Goal: Check status: Check status

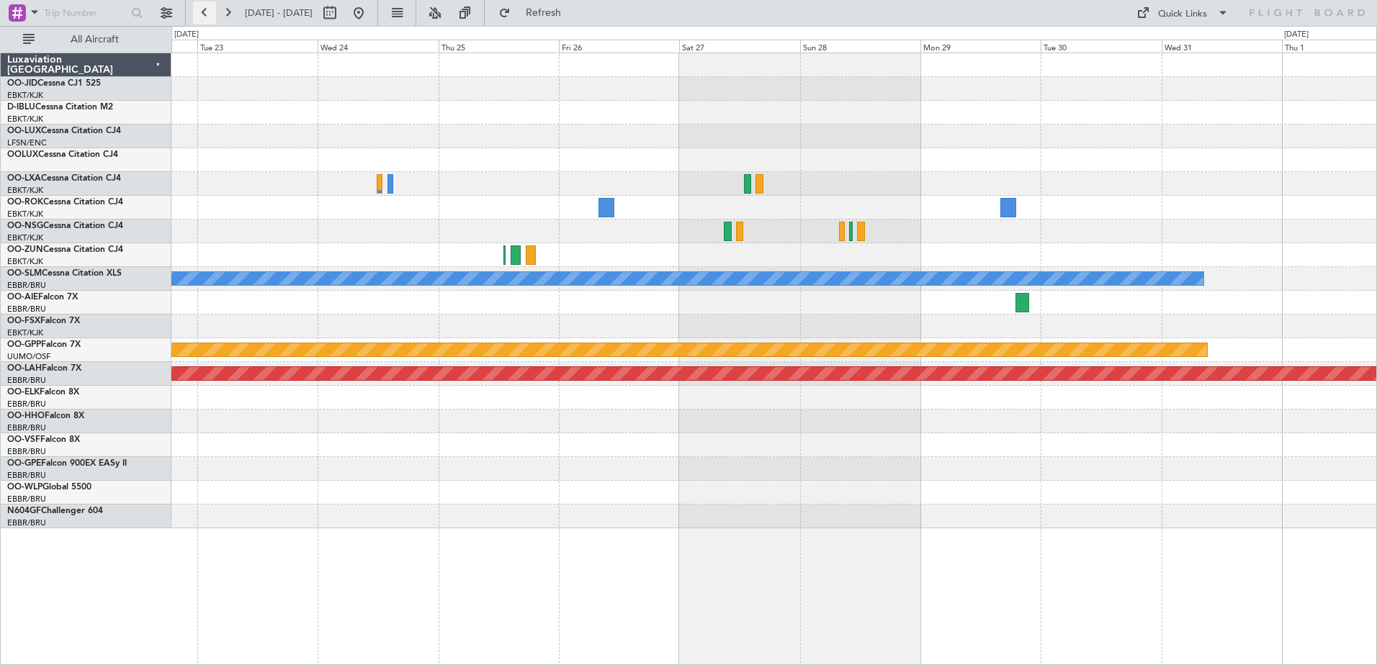
click at [208, 18] on button at bounding box center [204, 12] width 23 height 23
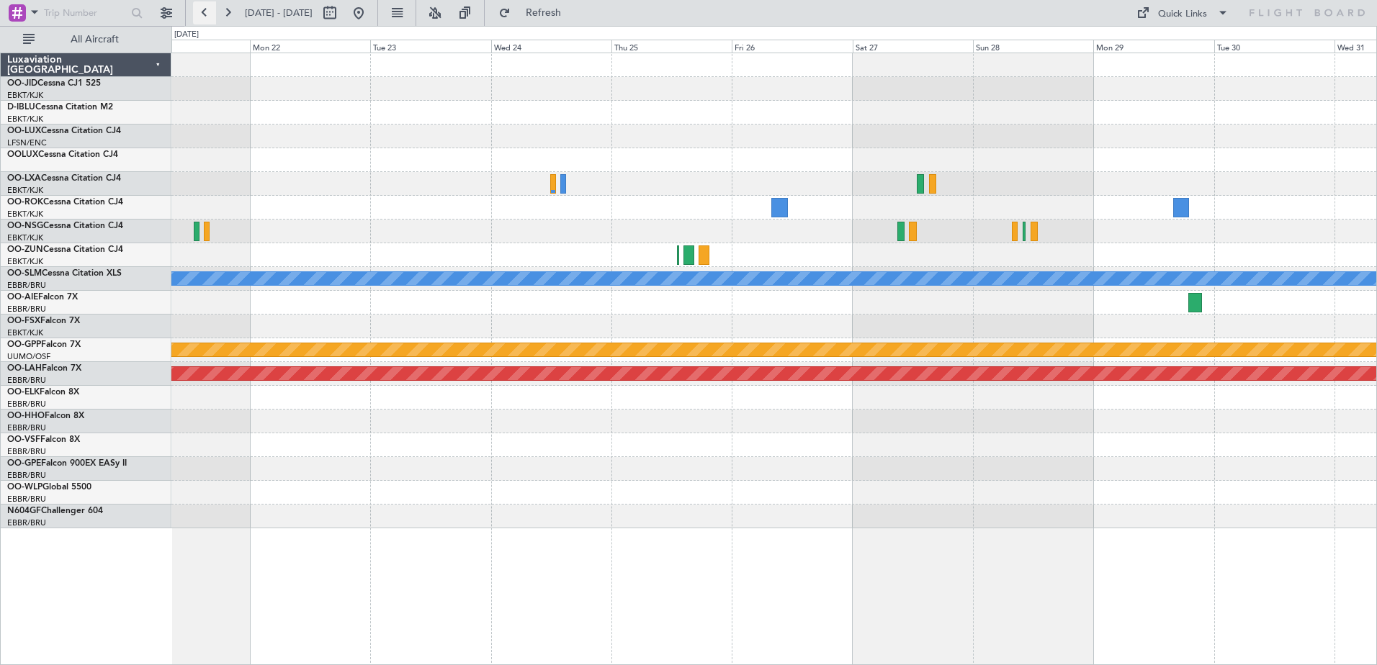
click at [208, 18] on button at bounding box center [204, 12] width 23 height 23
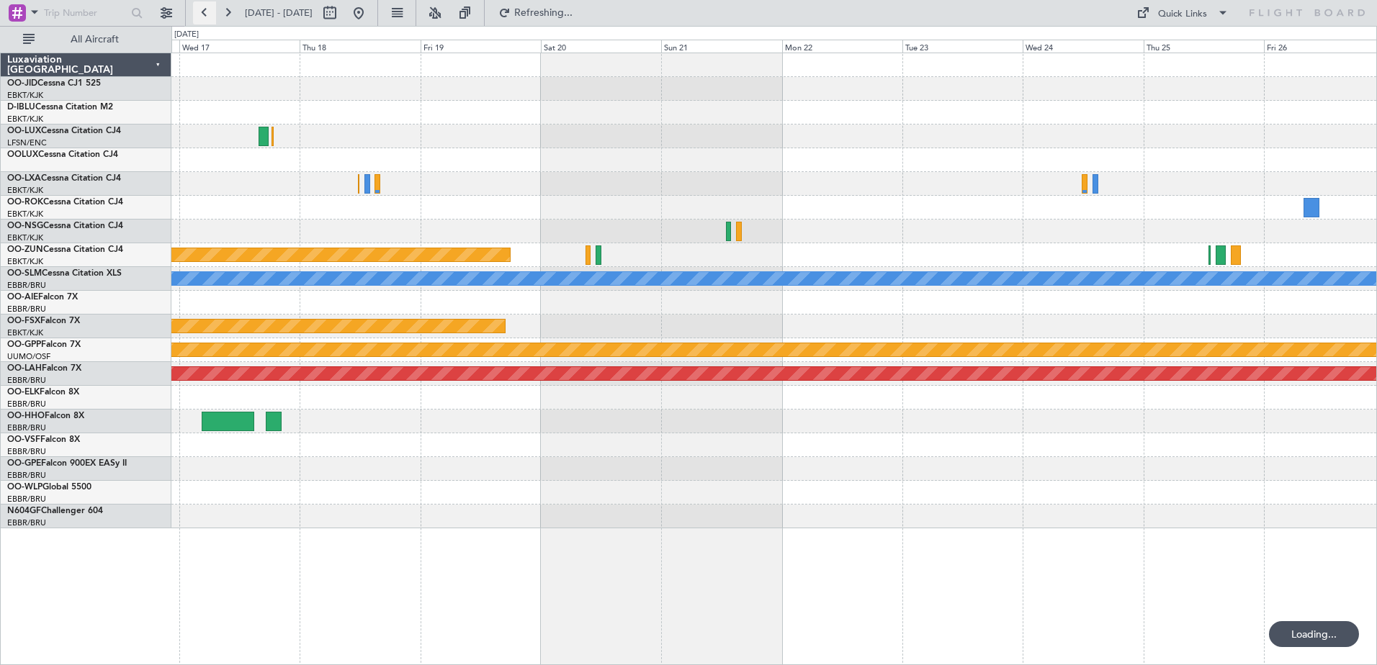
click at [208, 18] on button at bounding box center [204, 12] width 23 height 23
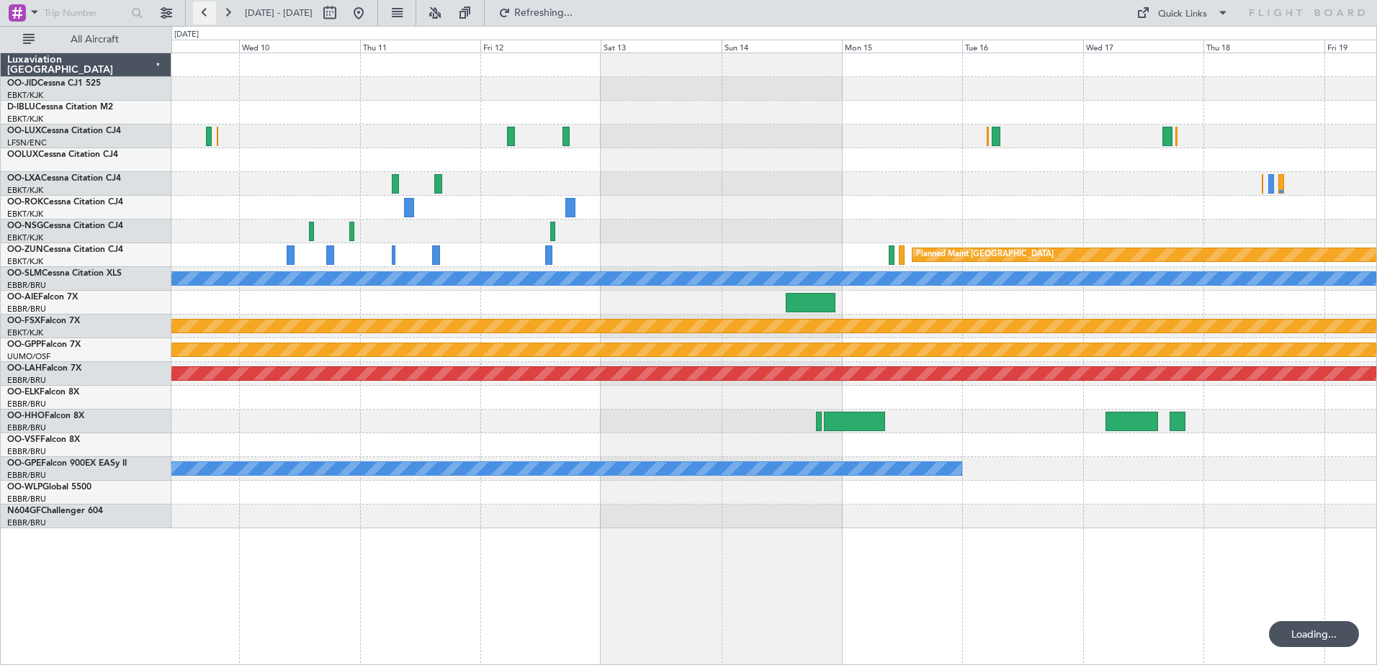
click at [208, 18] on button at bounding box center [204, 12] width 23 height 23
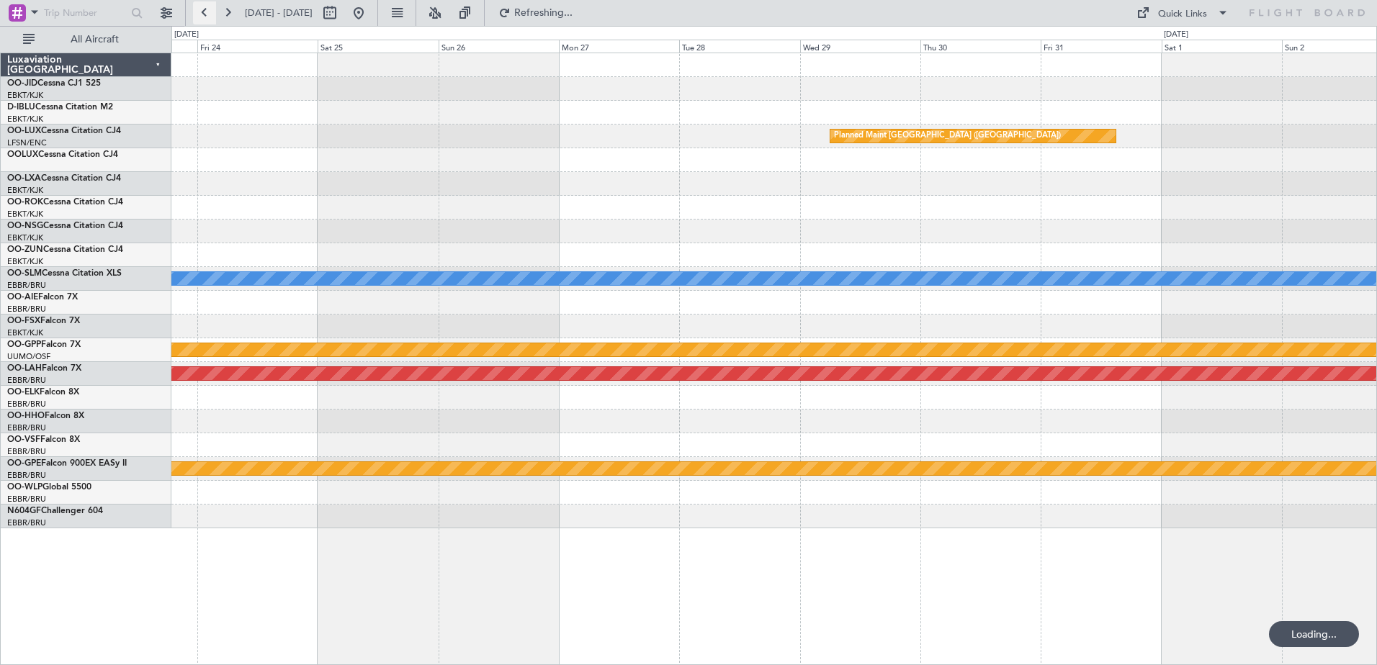
click at [208, 18] on button at bounding box center [204, 12] width 23 height 23
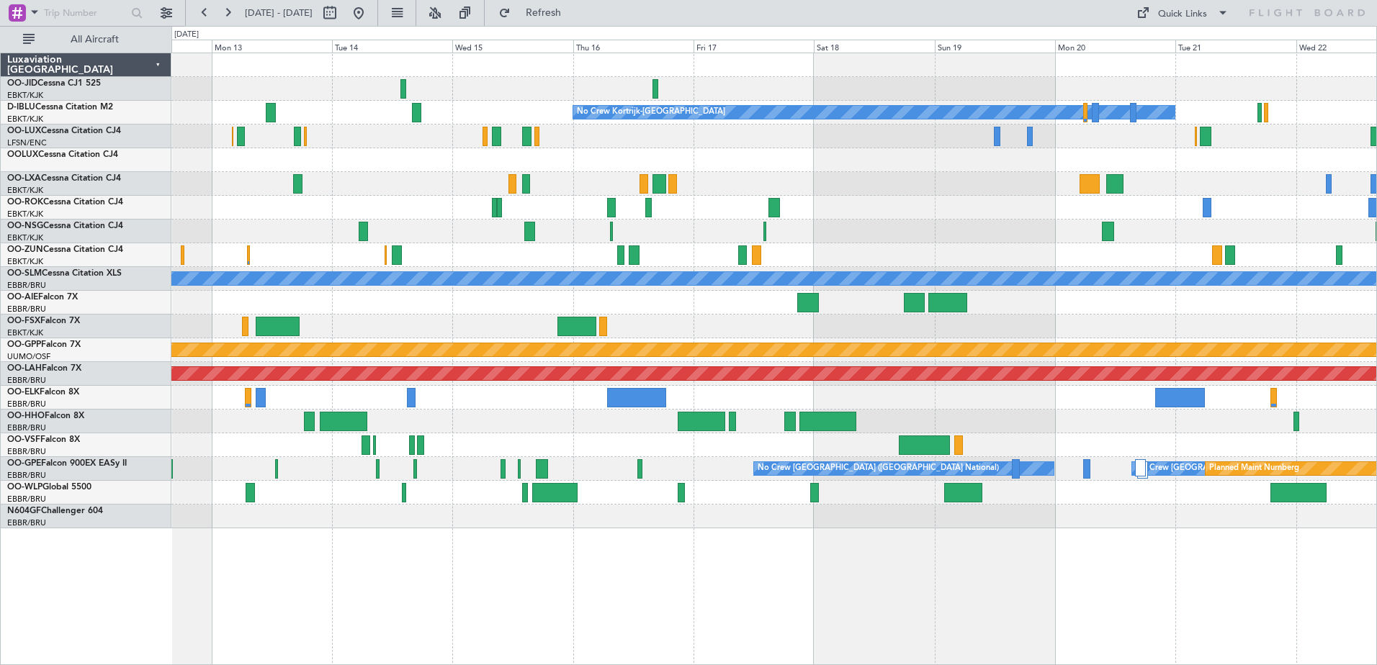
click at [1195, 156] on div "No Crew No Crew Kortrijk-[GEOGRAPHIC_DATA] Owner [GEOGRAPHIC_DATA]-[GEOGRAPHIC_…" at bounding box center [773, 290] width 1205 height 475
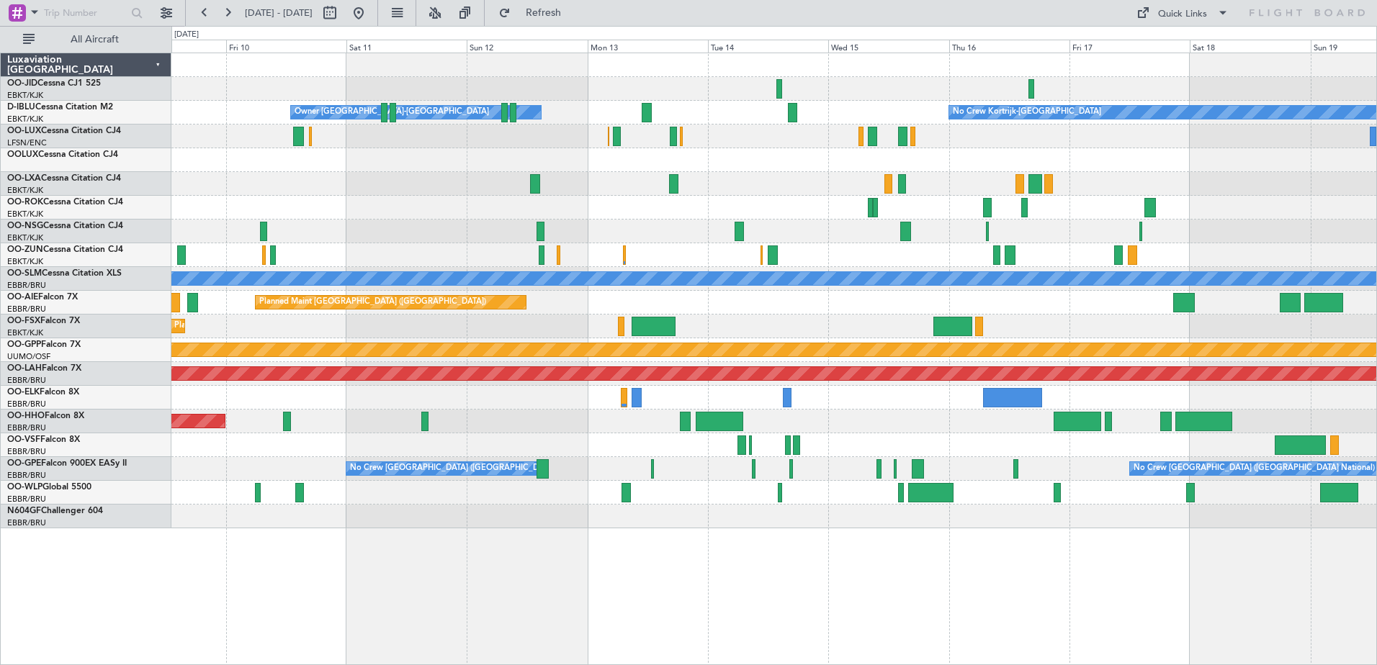
click at [804, 288] on div "No Crew Kortrijk-[GEOGRAPHIC_DATA] Owner [GEOGRAPHIC_DATA]-[GEOGRAPHIC_DATA] No…" at bounding box center [773, 290] width 1205 height 475
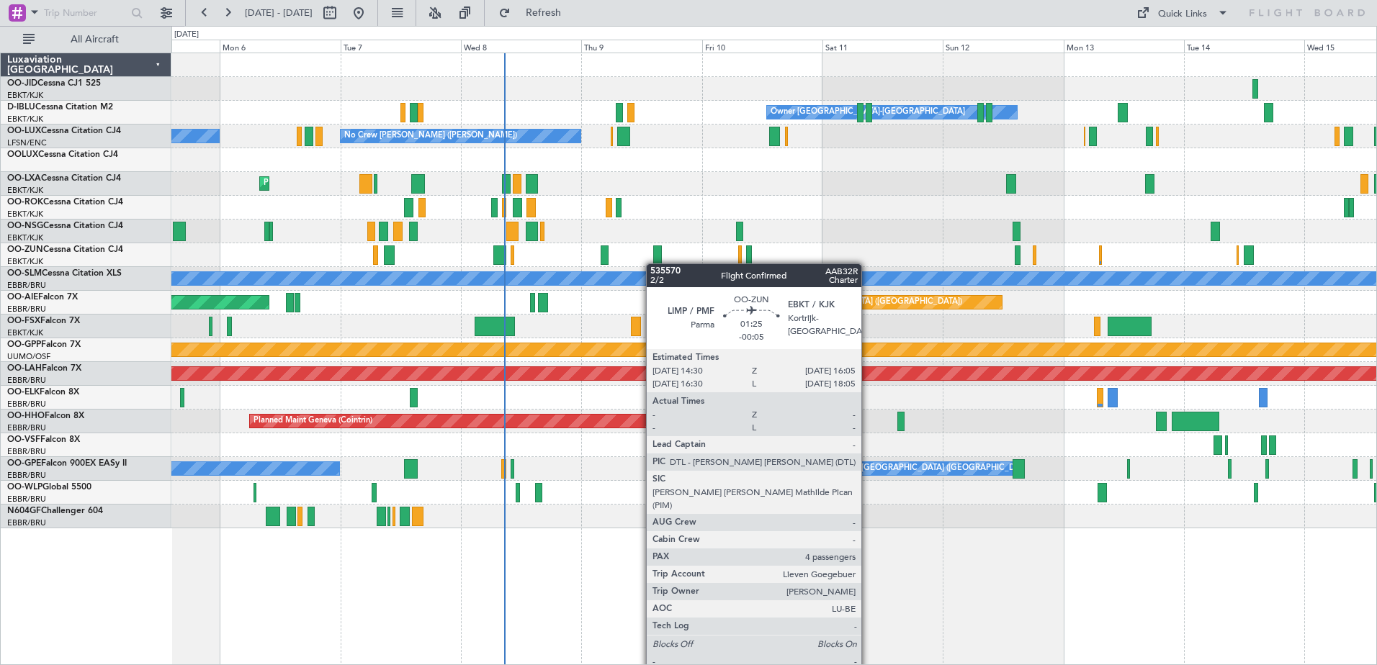
click at [648, 258] on div "Owner [GEOGRAPHIC_DATA]-[GEOGRAPHIC_DATA] No Crew Kortrijk-[GEOGRAPHIC_DATA] No…" at bounding box center [773, 290] width 1205 height 475
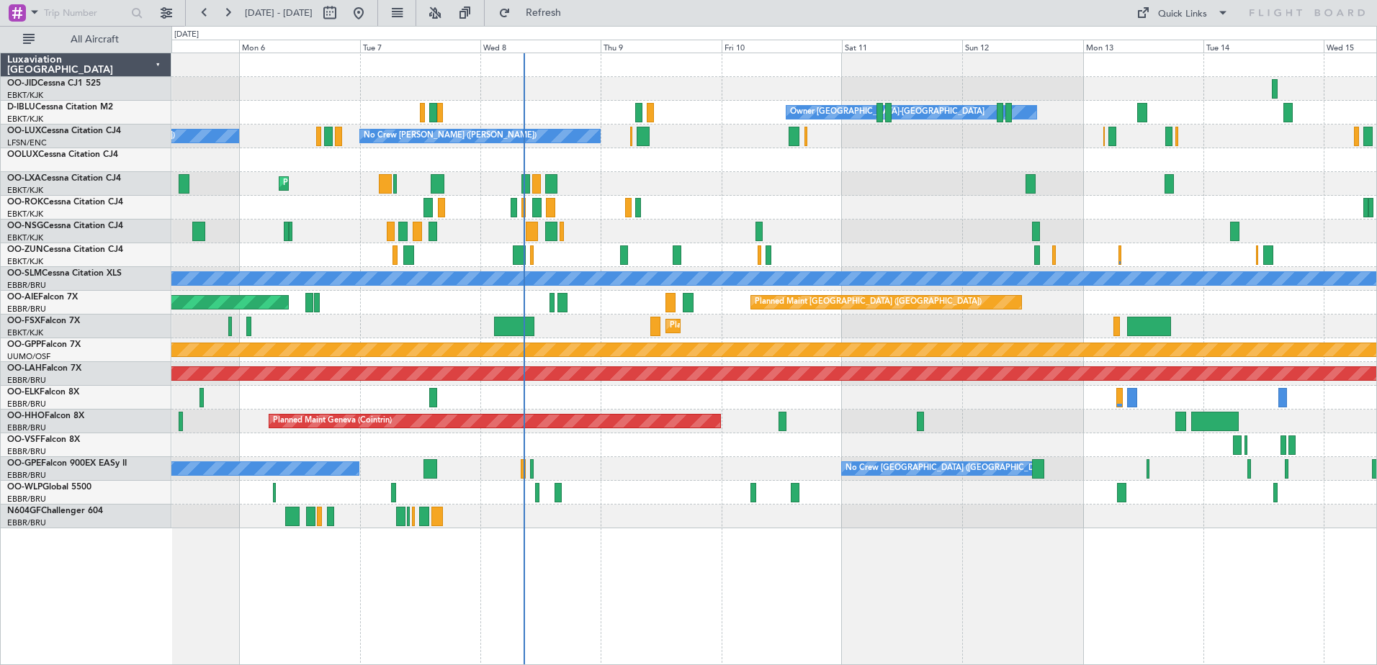
click at [435, 88] on div "Owner [GEOGRAPHIC_DATA]-[GEOGRAPHIC_DATA] No Crew Kortrijk-[GEOGRAPHIC_DATA] No…" at bounding box center [773, 290] width 1205 height 475
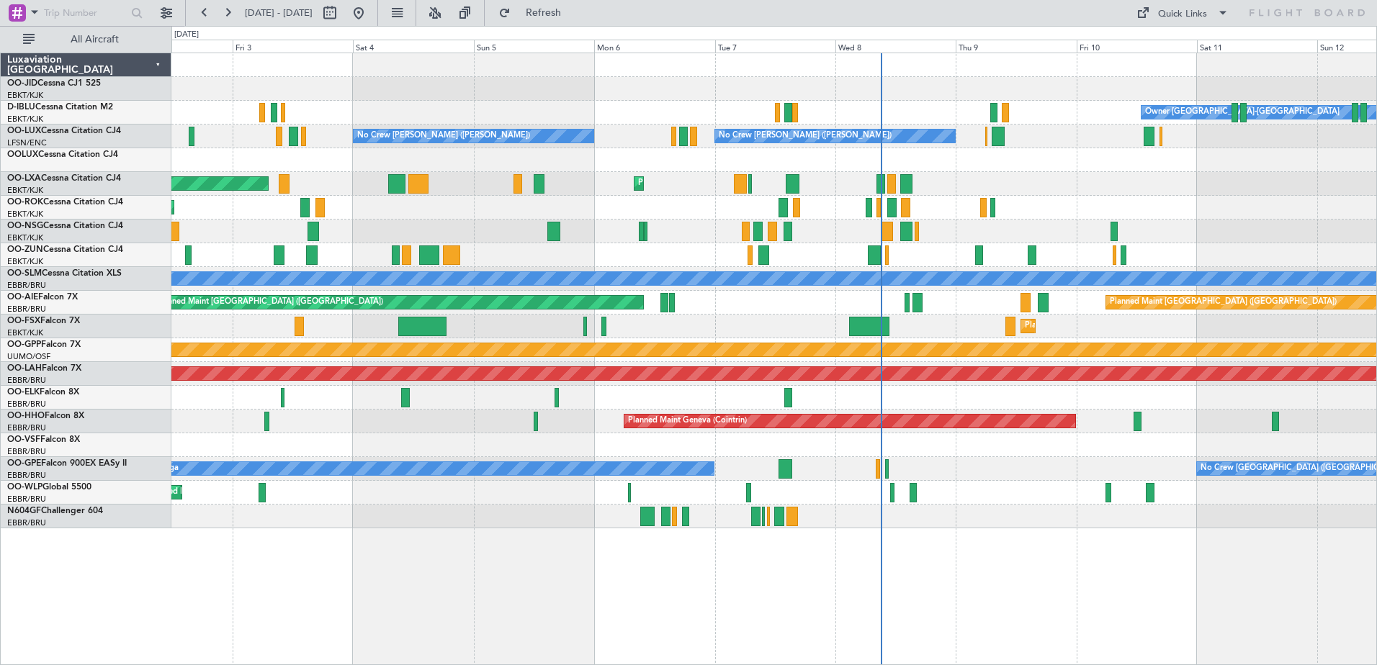
click at [993, 185] on div "AOG Maint Rimini Planned Maint [GEOGRAPHIC_DATA]-[GEOGRAPHIC_DATA]" at bounding box center [773, 184] width 1205 height 24
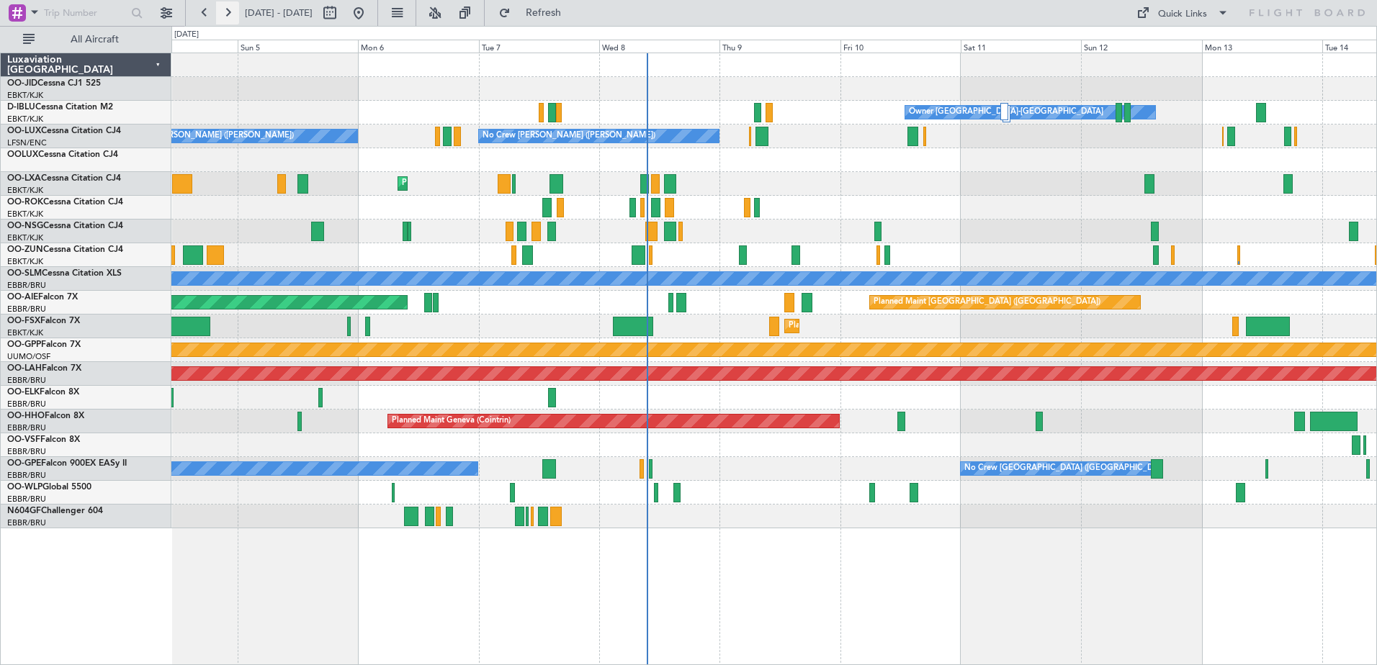
click at [229, 9] on button at bounding box center [227, 12] width 23 height 23
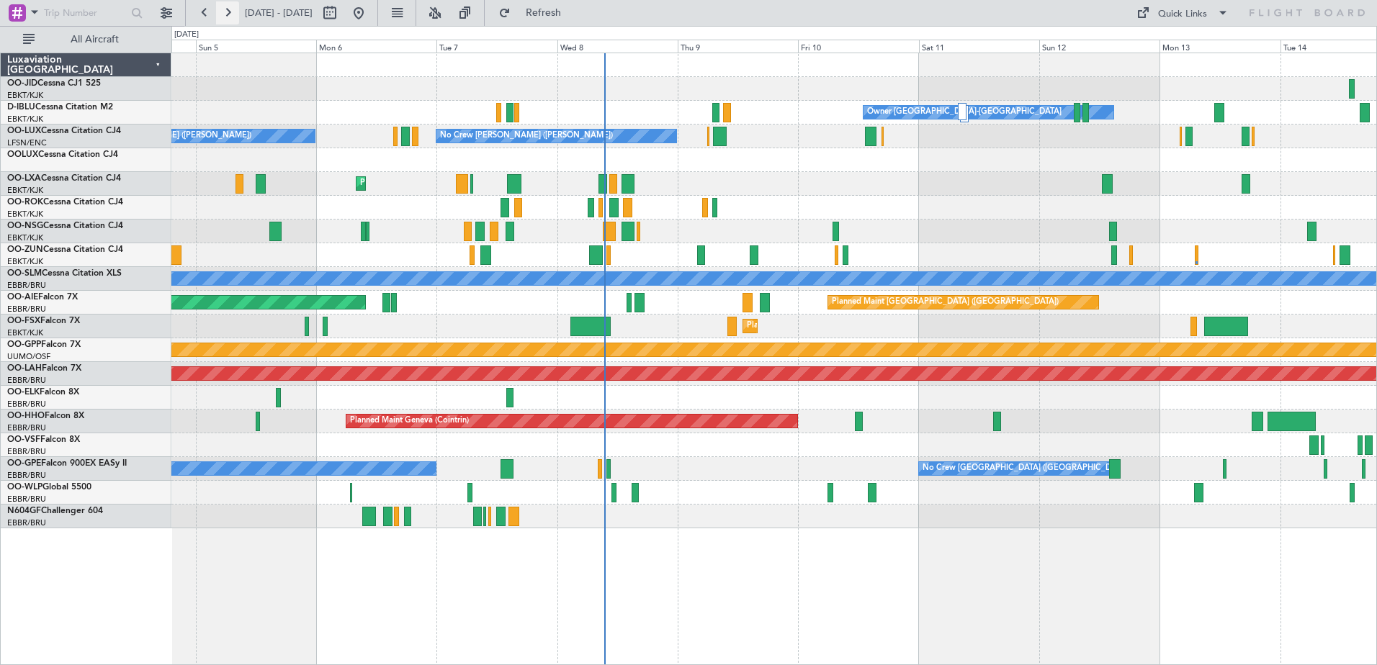
click at [229, 9] on button at bounding box center [227, 12] width 23 height 23
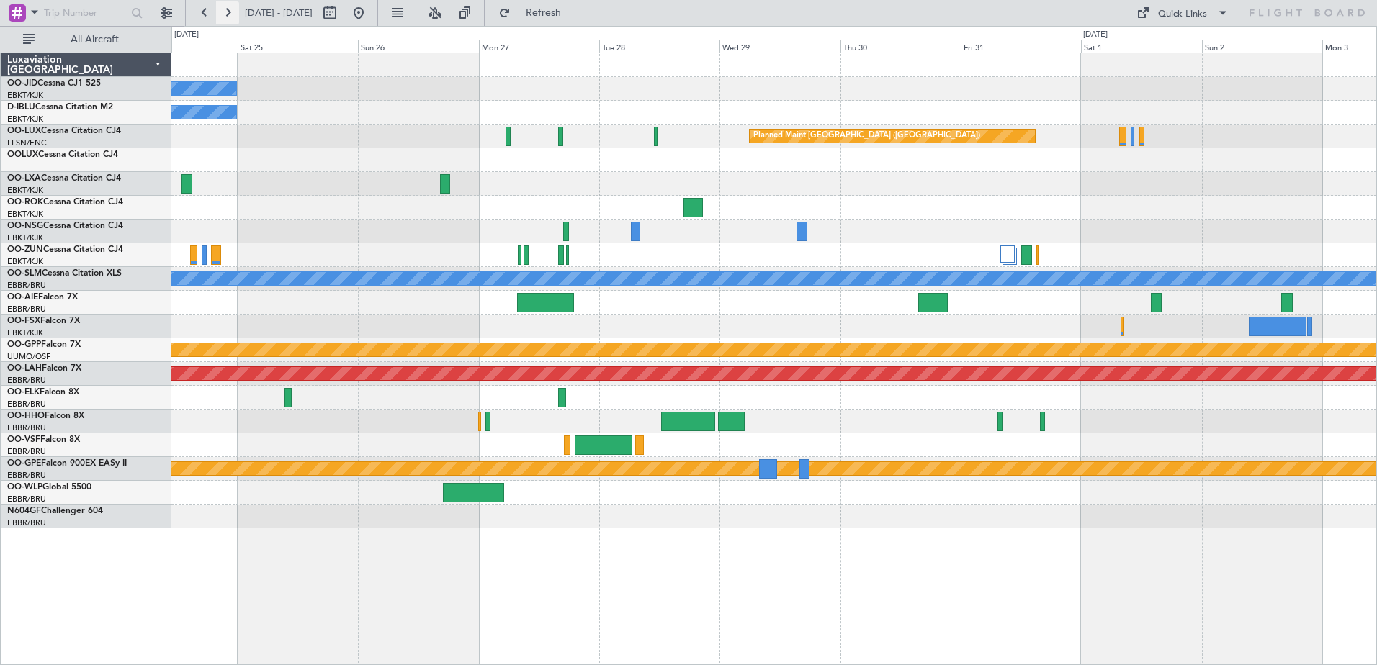
click at [229, 9] on button at bounding box center [227, 12] width 23 height 23
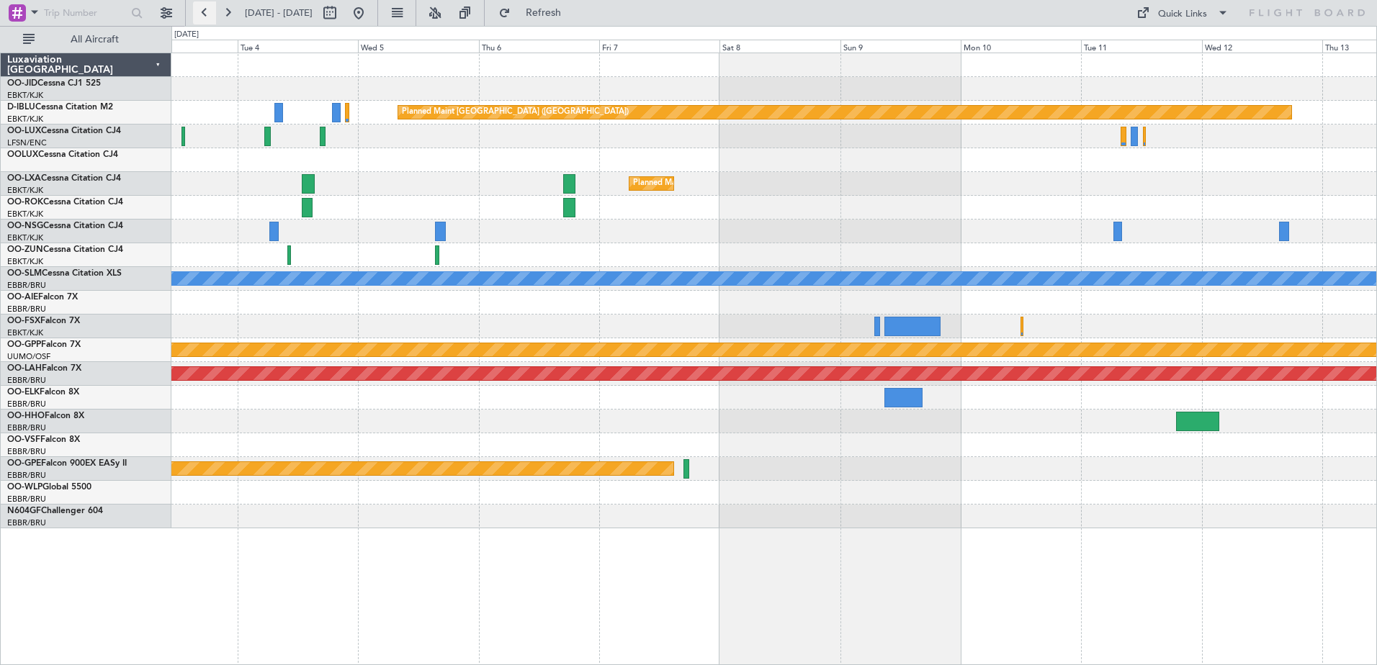
click at [205, 3] on button at bounding box center [204, 12] width 23 height 23
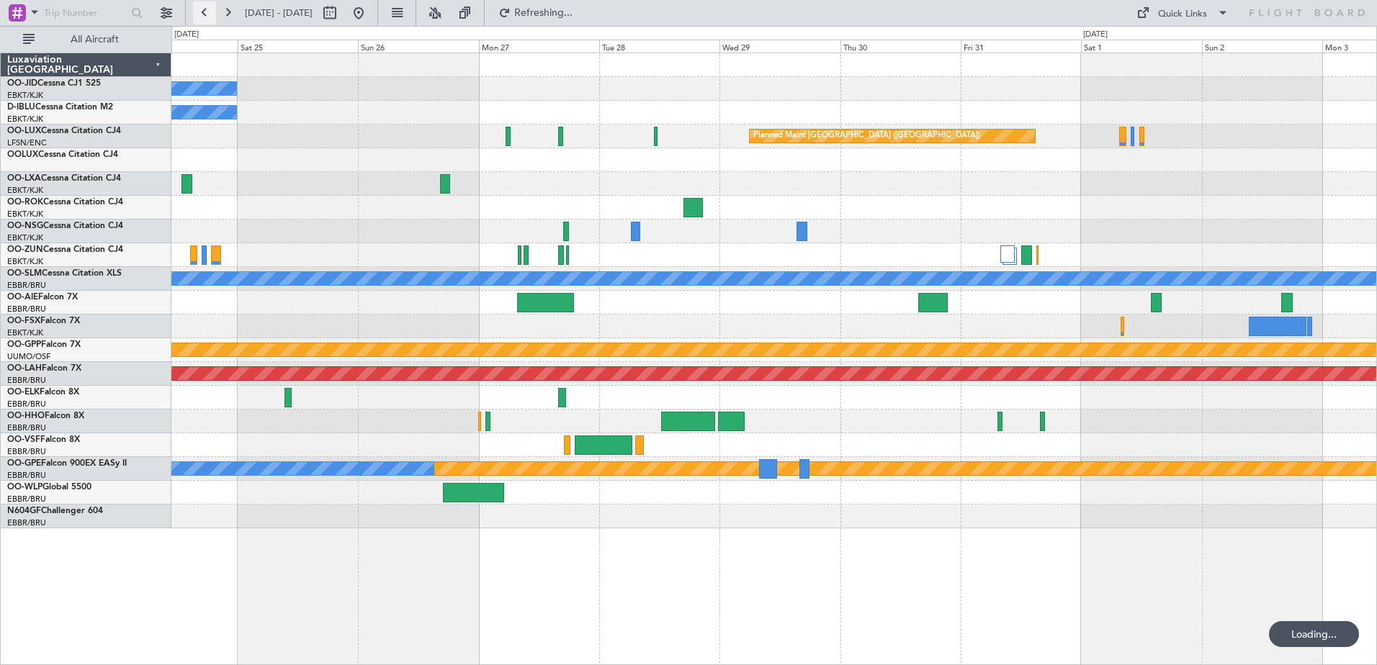
click at [205, 3] on button at bounding box center [204, 12] width 23 height 23
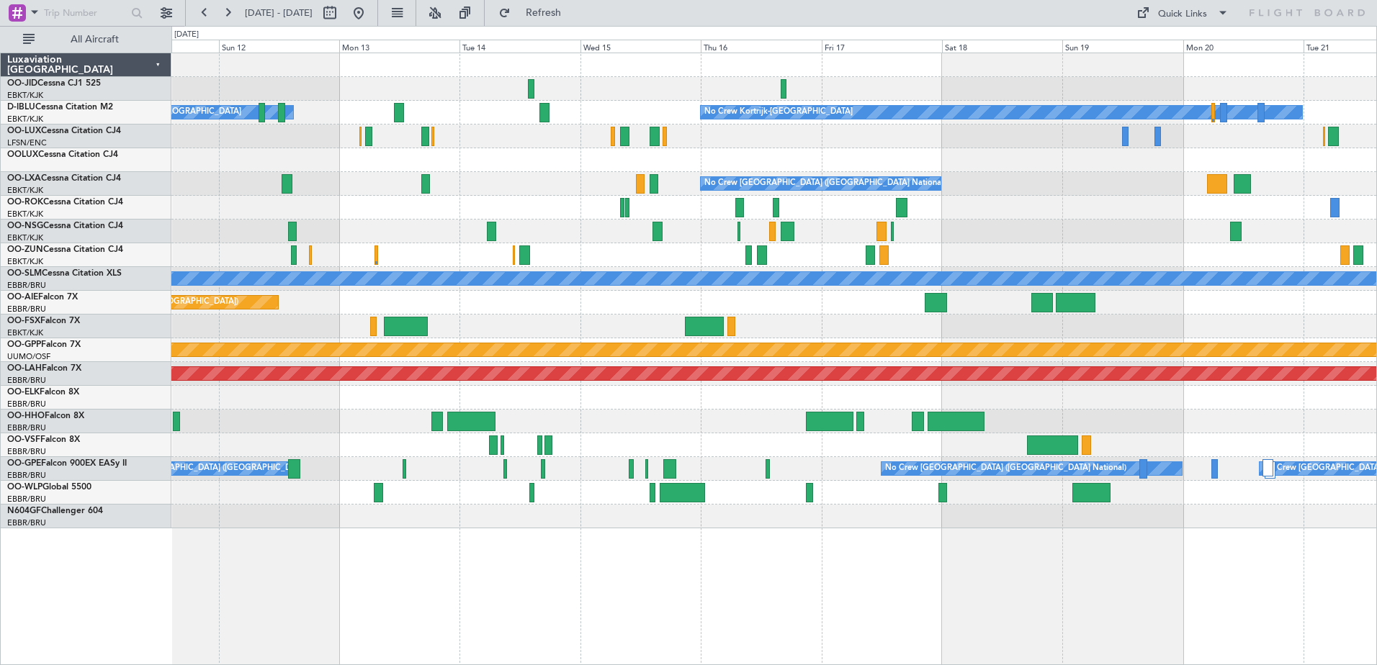
click at [681, 172] on div "No Crew No Crew Kortrijk-[GEOGRAPHIC_DATA] Owner [GEOGRAPHIC_DATA]-[GEOGRAPHIC_…" at bounding box center [773, 290] width 1205 height 475
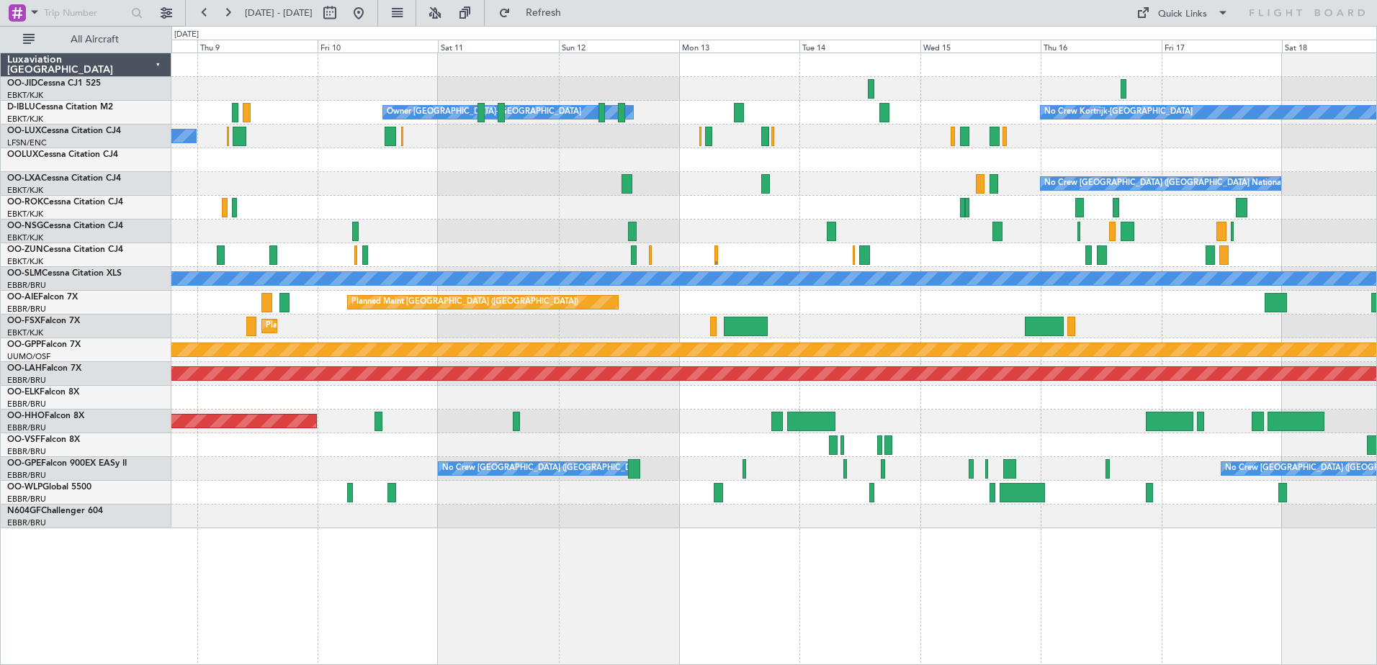
click at [610, 154] on div at bounding box center [773, 160] width 1205 height 24
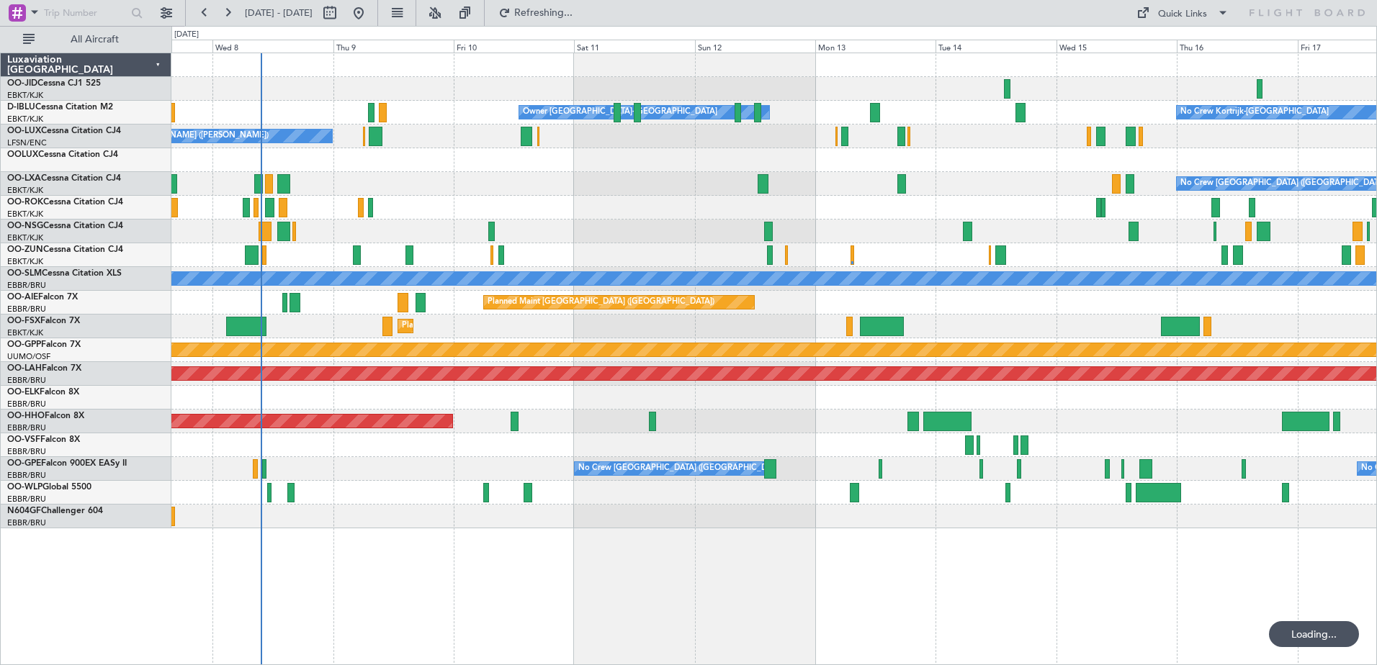
click at [677, 158] on div at bounding box center [773, 160] width 1205 height 24
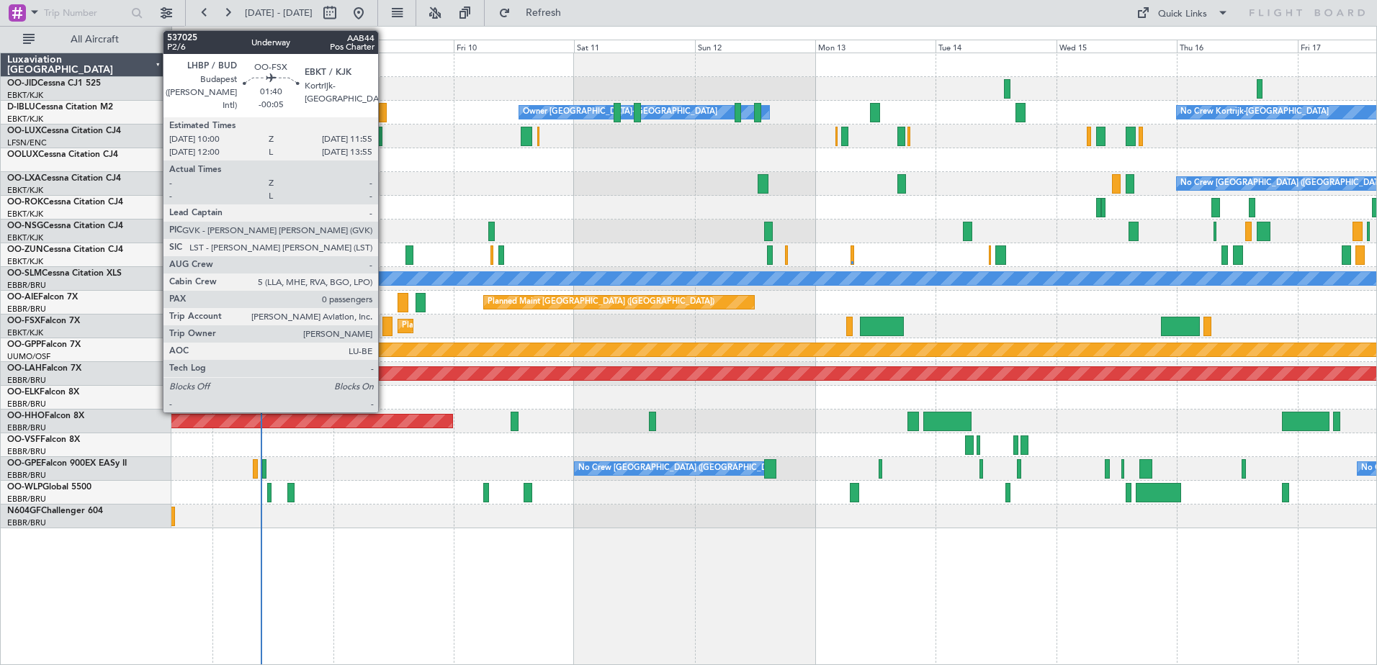
click at [384, 322] on div at bounding box center [387, 326] width 10 height 19
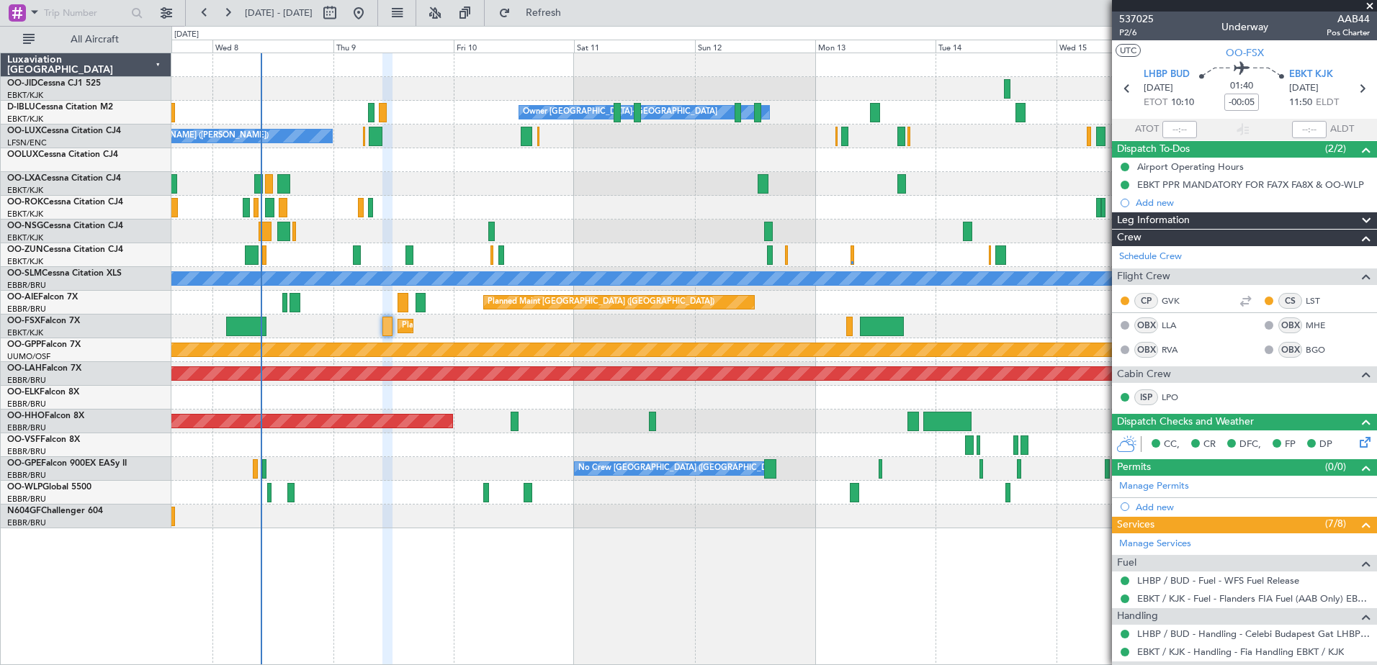
click at [1371, 7] on span at bounding box center [1369, 6] width 14 height 13
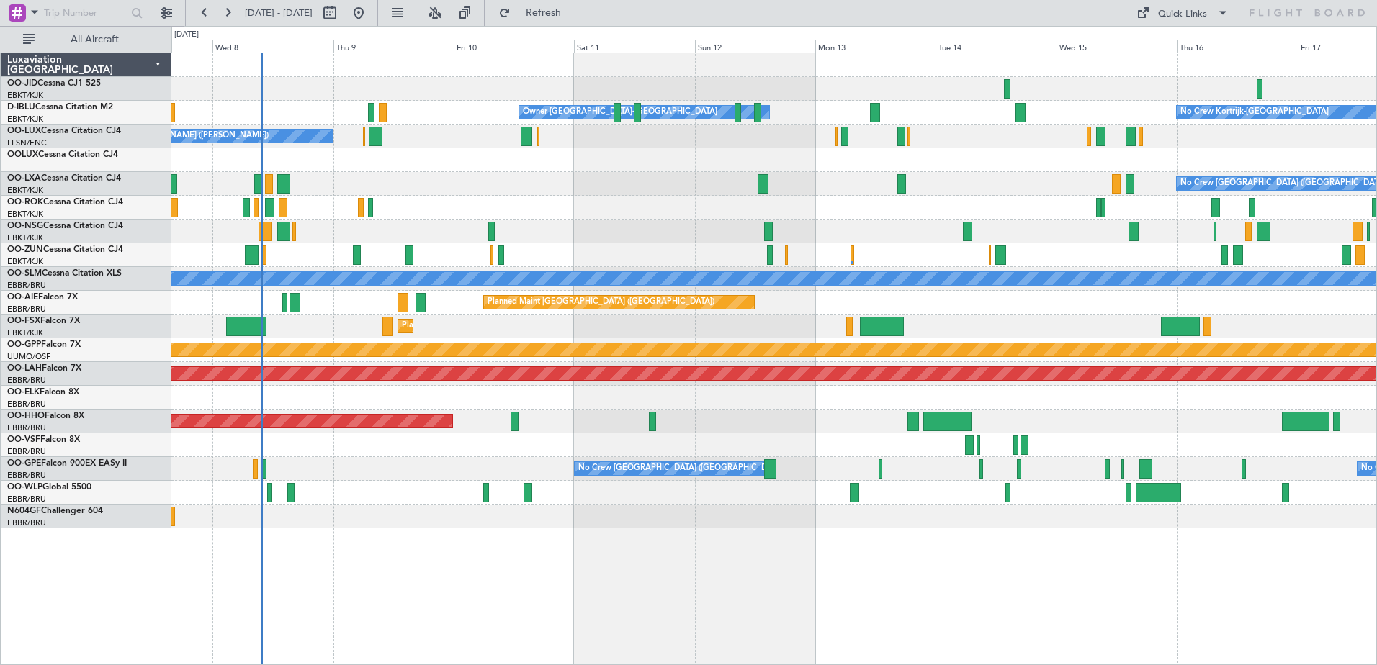
click at [912, 114] on div "No Crew Kortrijk-[GEOGRAPHIC_DATA] Owner [GEOGRAPHIC_DATA]-[GEOGRAPHIC_DATA]" at bounding box center [773, 113] width 1205 height 24
click at [220, 20] on button at bounding box center [227, 12] width 23 height 23
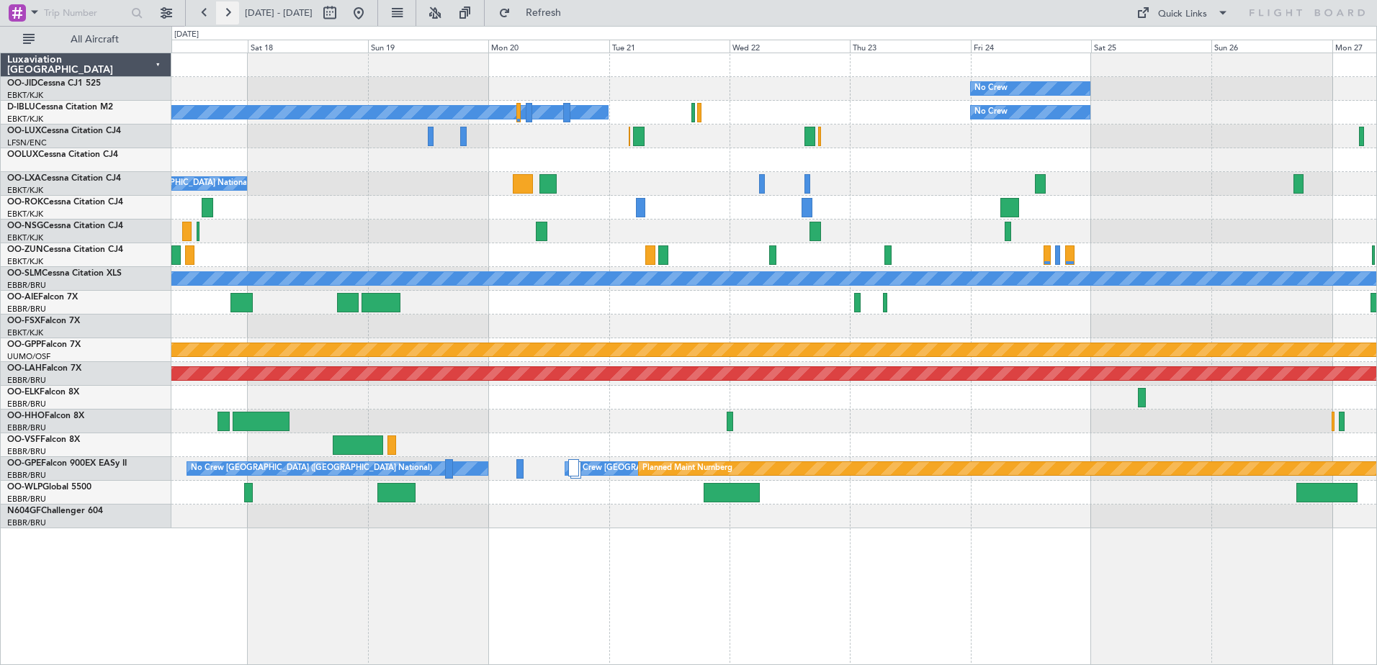
click at [220, 20] on button at bounding box center [227, 12] width 23 height 23
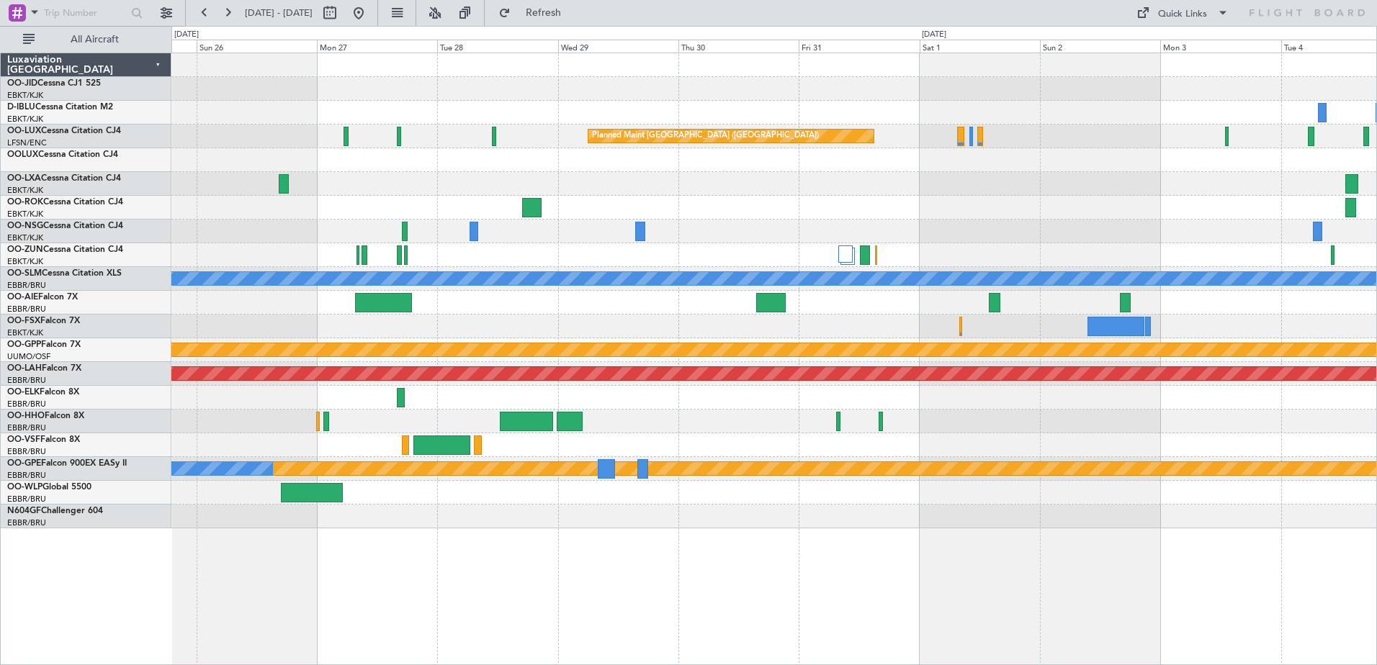
click at [622, 361] on div "No Crew No Crew Planned Maint [GEOGRAPHIC_DATA] ([GEOGRAPHIC_DATA]) Planned Mai…" at bounding box center [773, 290] width 1205 height 475
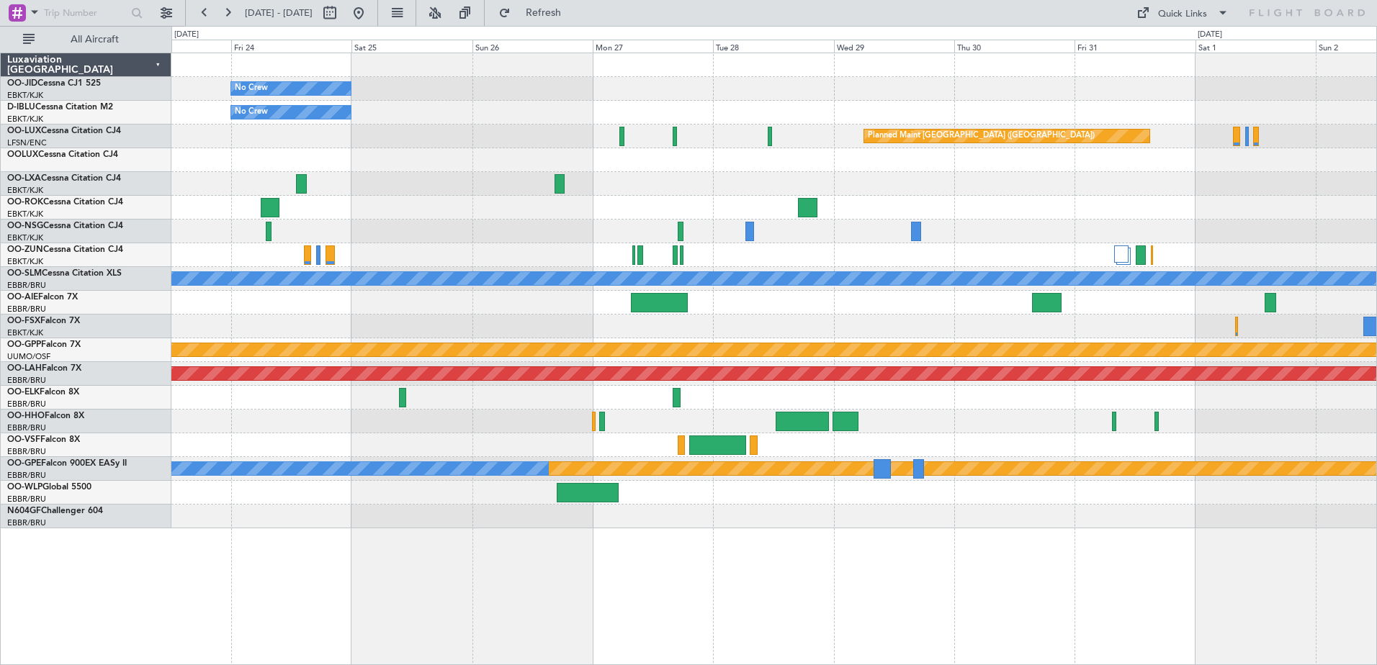
click at [619, 459] on div "No Crew No Crew Planned Maint [GEOGRAPHIC_DATA] ([GEOGRAPHIC_DATA]) A/C Unavail…" at bounding box center [773, 290] width 1205 height 475
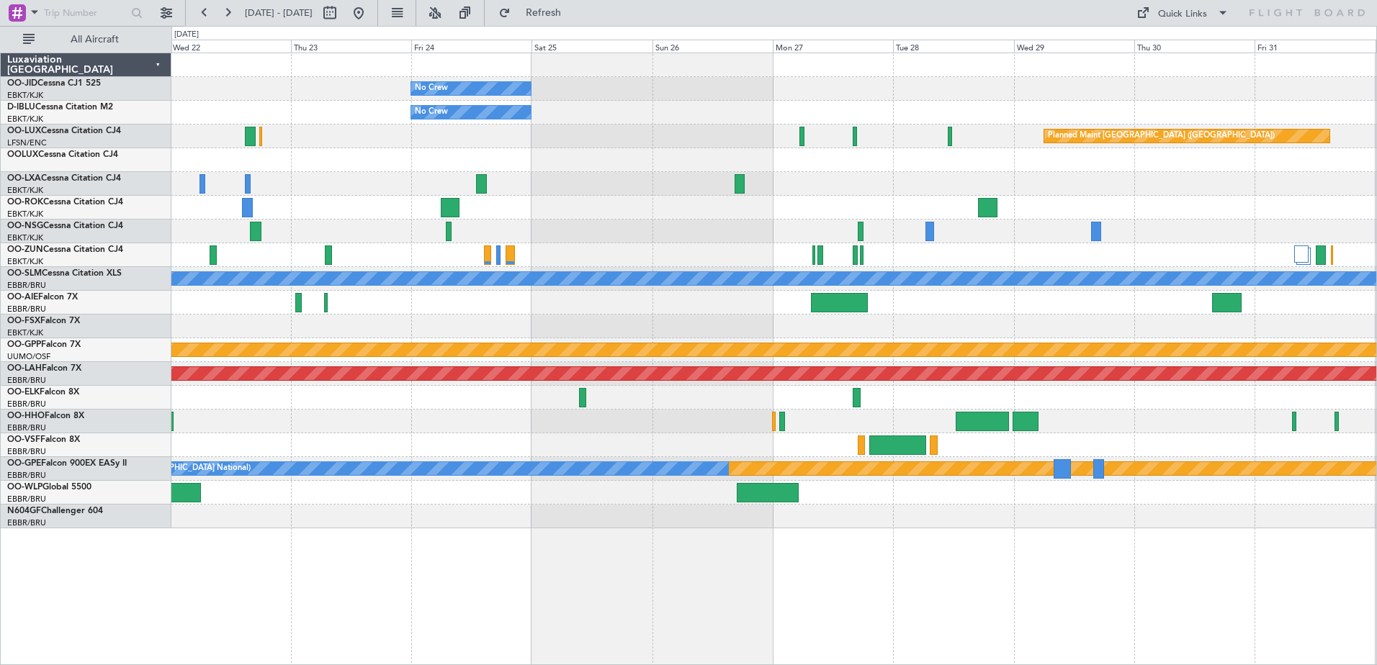
click at [921, 489] on div "No Crew No Crew No Crew Kortrijk-[GEOGRAPHIC_DATA] Planned Maint [GEOGRAPHIC_DA…" at bounding box center [773, 290] width 1205 height 475
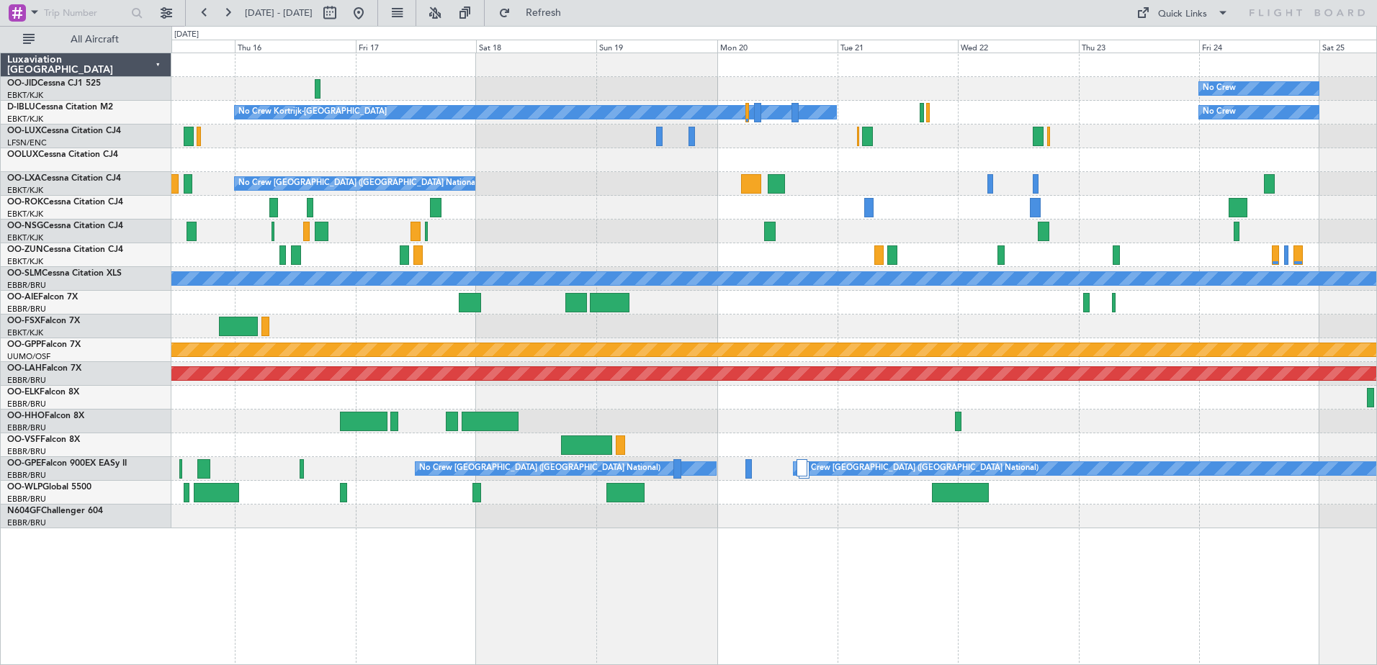
click at [750, 511] on div at bounding box center [773, 517] width 1205 height 24
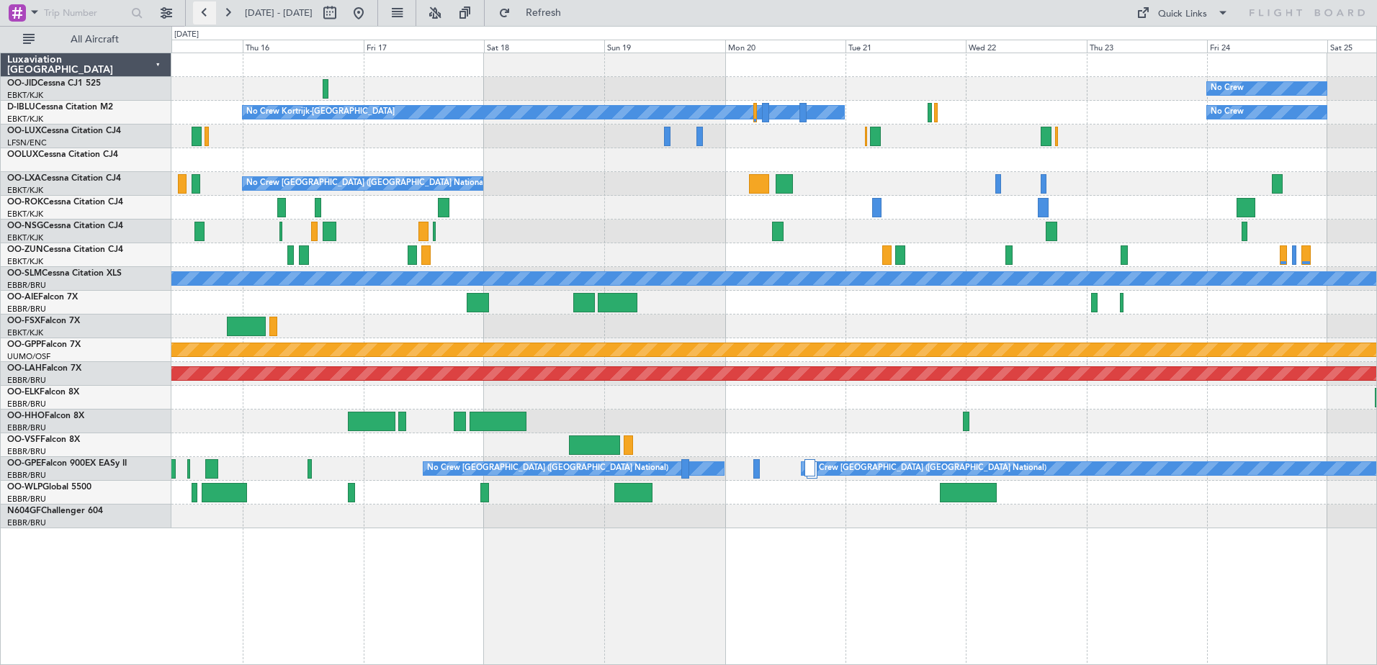
click at [207, 19] on button at bounding box center [204, 12] width 23 height 23
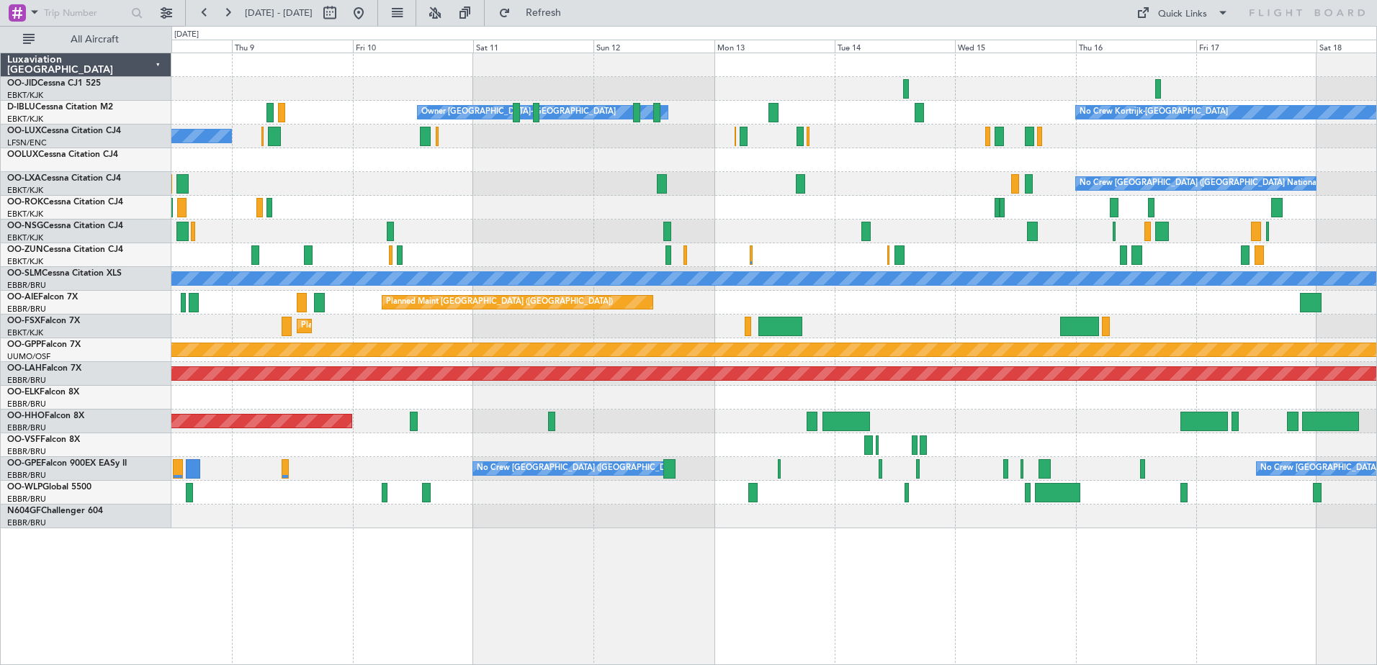
click at [442, 401] on div at bounding box center [773, 398] width 1205 height 24
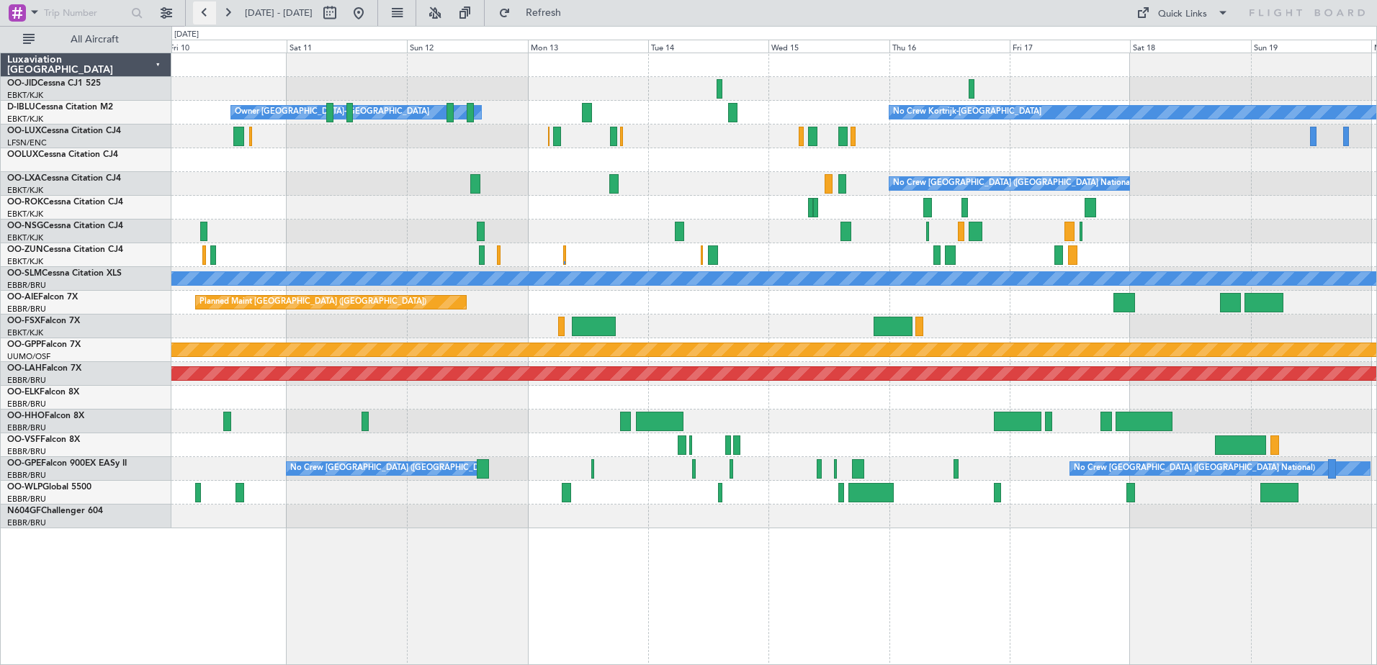
click at [197, 12] on button at bounding box center [204, 12] width 23 height 23
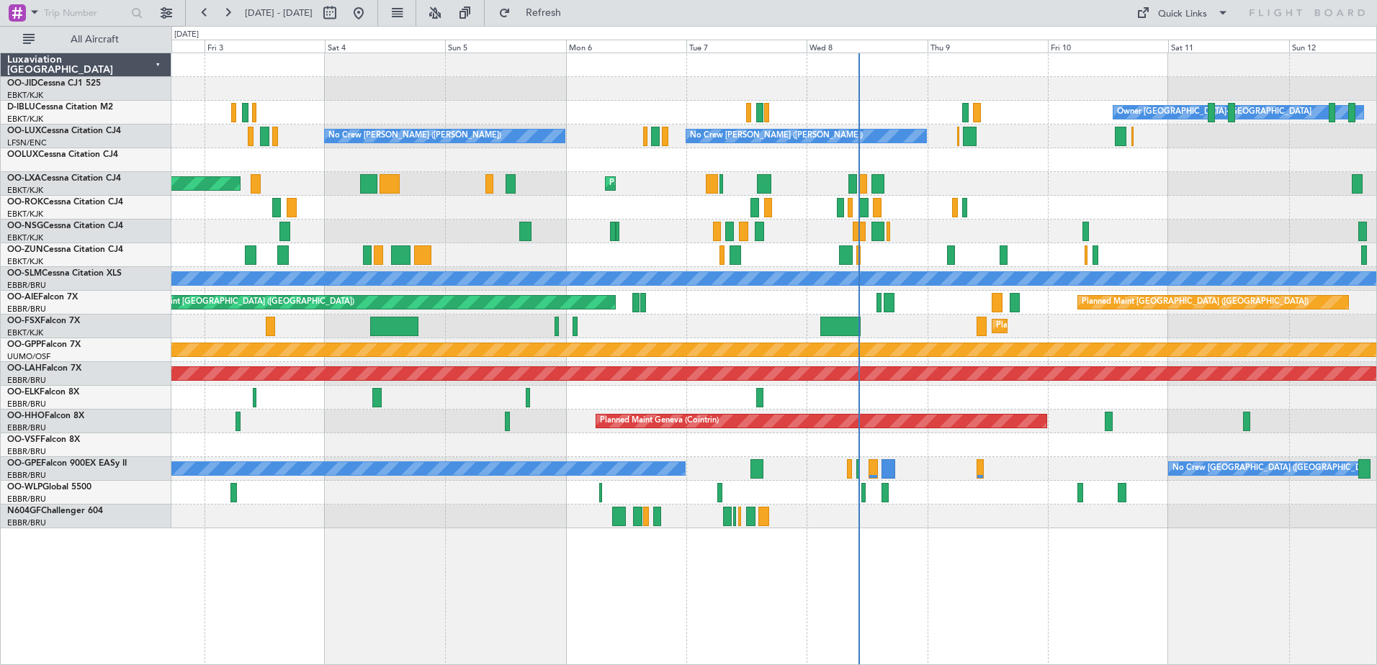
click at [894, 301] on div "Planned Maint [GEOGRAPHIC_DATA] ([GEOGRAPHIC_DATA]) Unplanned Maint [GEOGRAPHIC…" at bounding box center [773, 303] width 1205 height 24
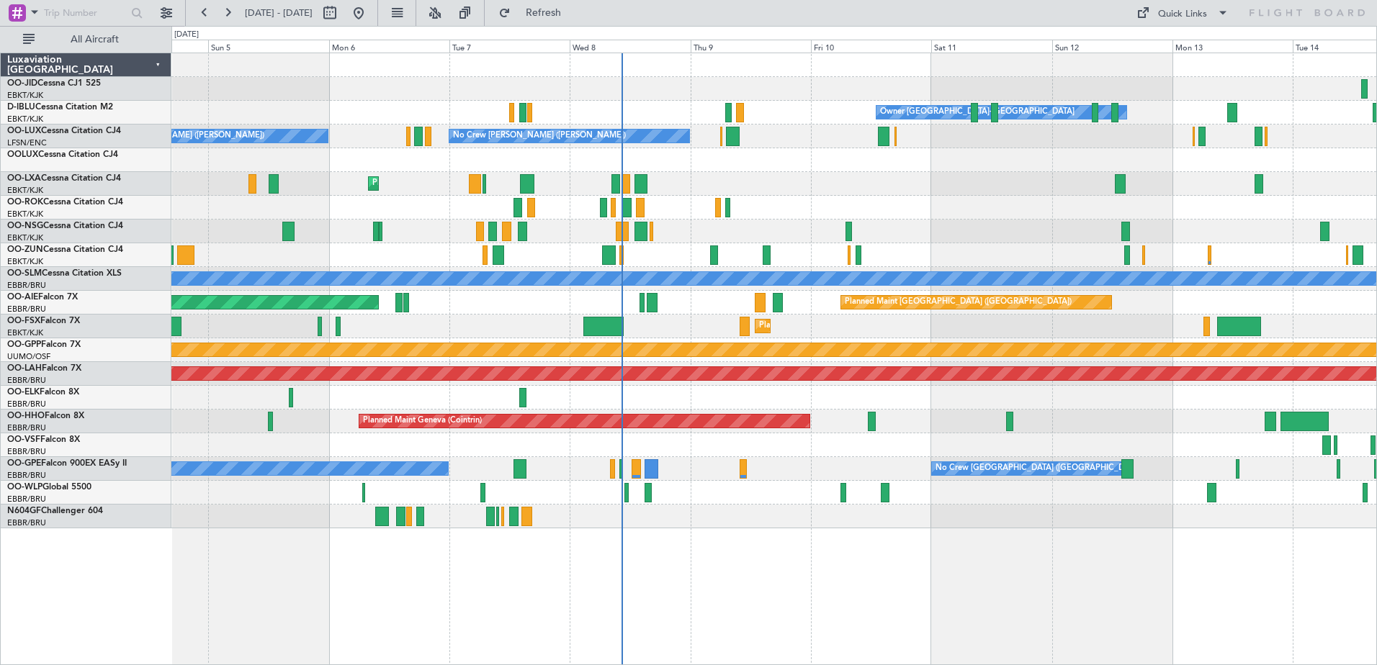
click at [869, 163] on div "Owner [GEOGRAPHIC_DATA]-[GEOGRAPHIC_DATA] No Crew Kortrijk-[GEOGRAPHIC_DATA] No…" at bounding box center [773, 290] width 1205 height 475
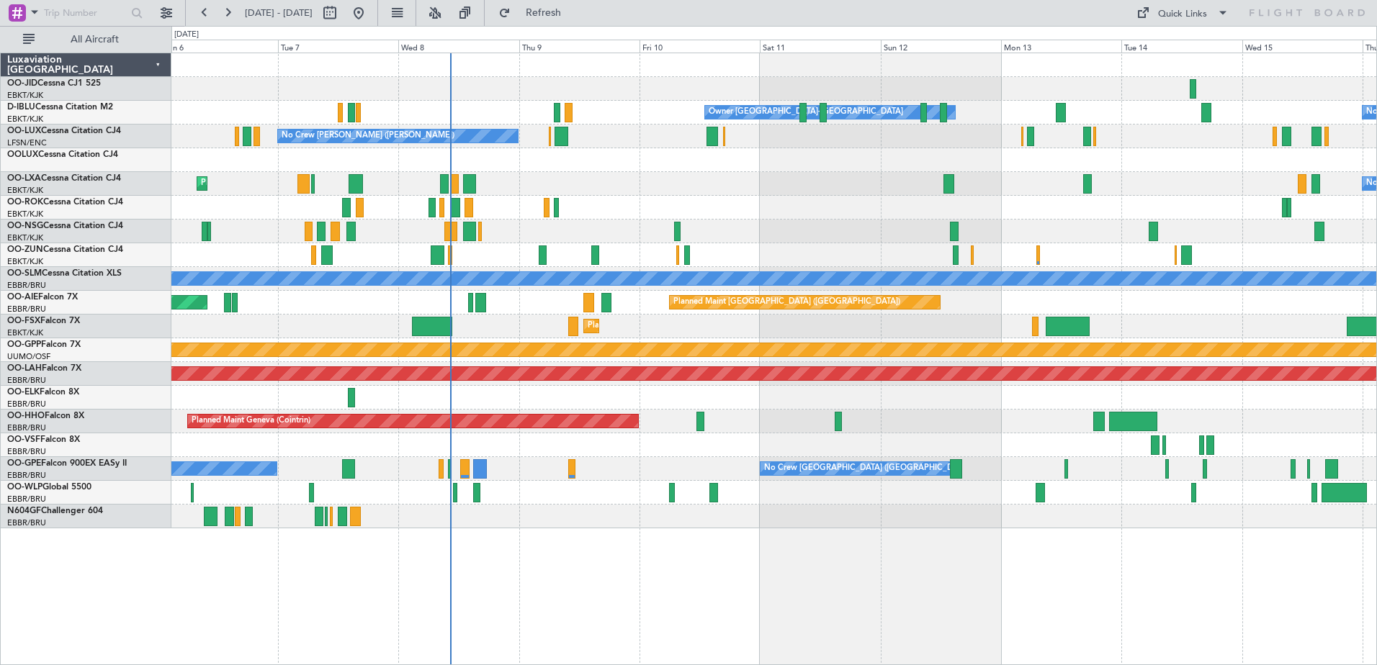
click at [854, 197] on div "Owner [GEOGRAPHIC_DATA]-[GEOGRAPHIC_DATA] No Crew Kortrijk-[GEOGRAPHIC_DATA] No…" at bounding box center [773, 290] width 1205 height 475
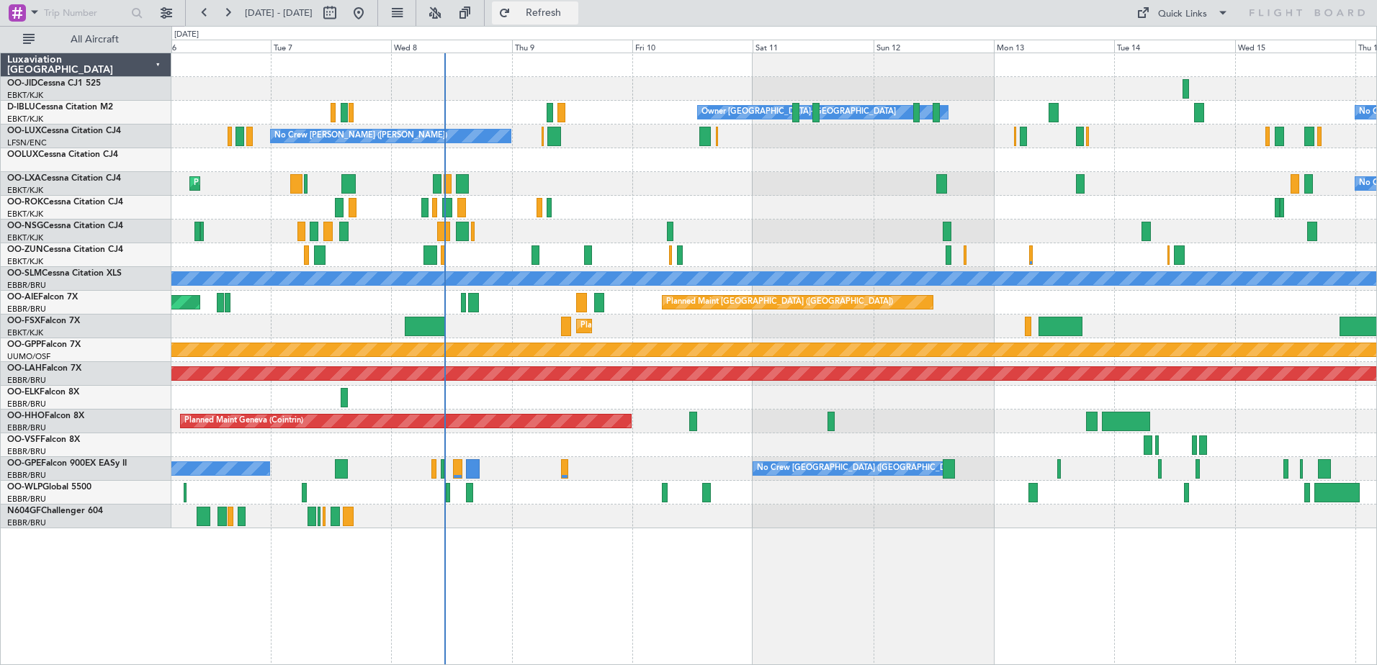
click at [552, 10] on button "Refresh" at bounding box center [535, 12] width 86 height 23
click at [565, 16] on span "Refresh" at bounding box center [543, 13] width 60 height 10
click at [574, 12] on span "Refresh" at bounding box center [543, 13] width 60 height 10
